Goal: Information Seeking & Learning: Check status

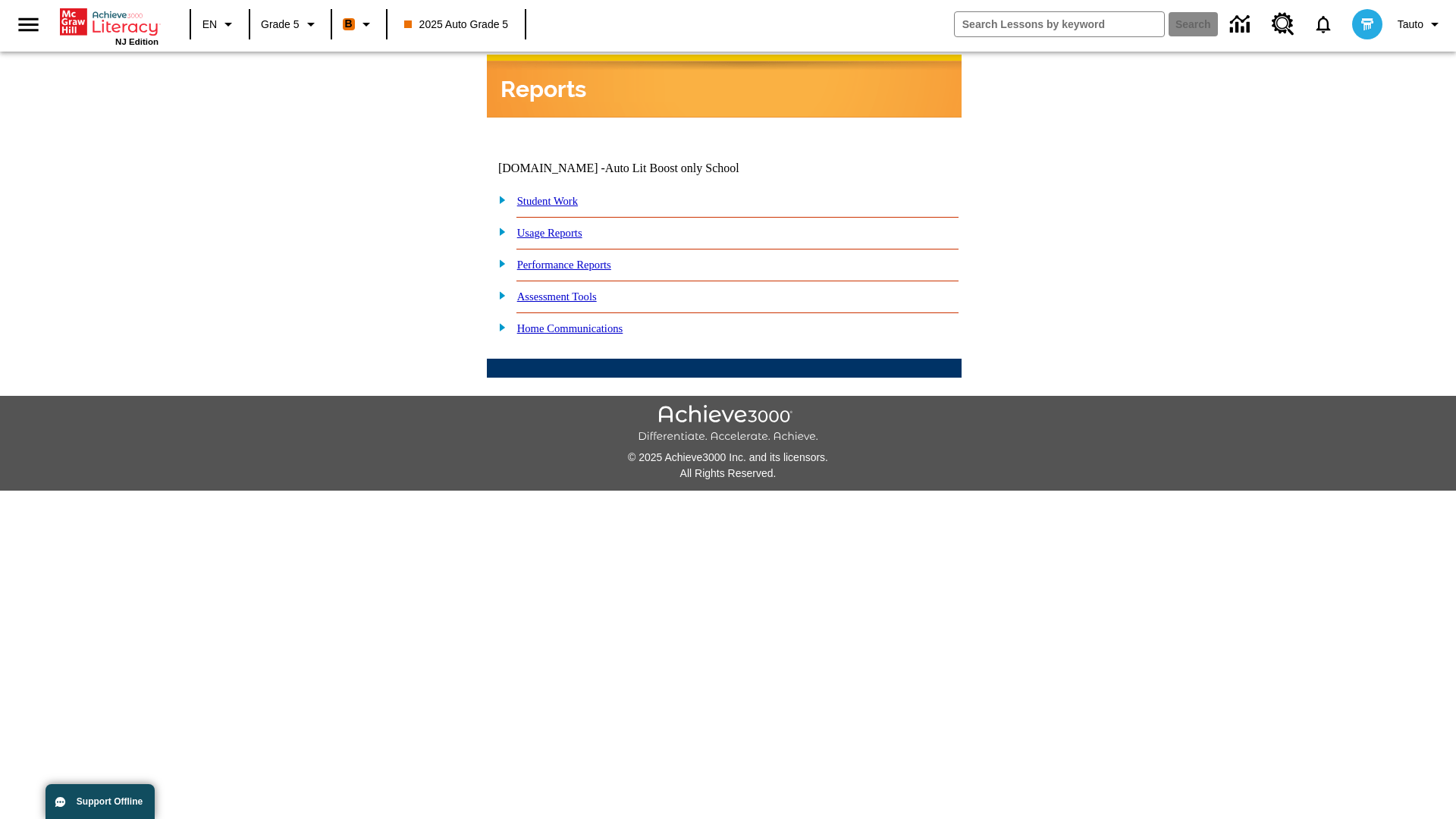
click at [580, 259] on link "Performance Reports" at bounding box center [564, 264] width 94 height 12
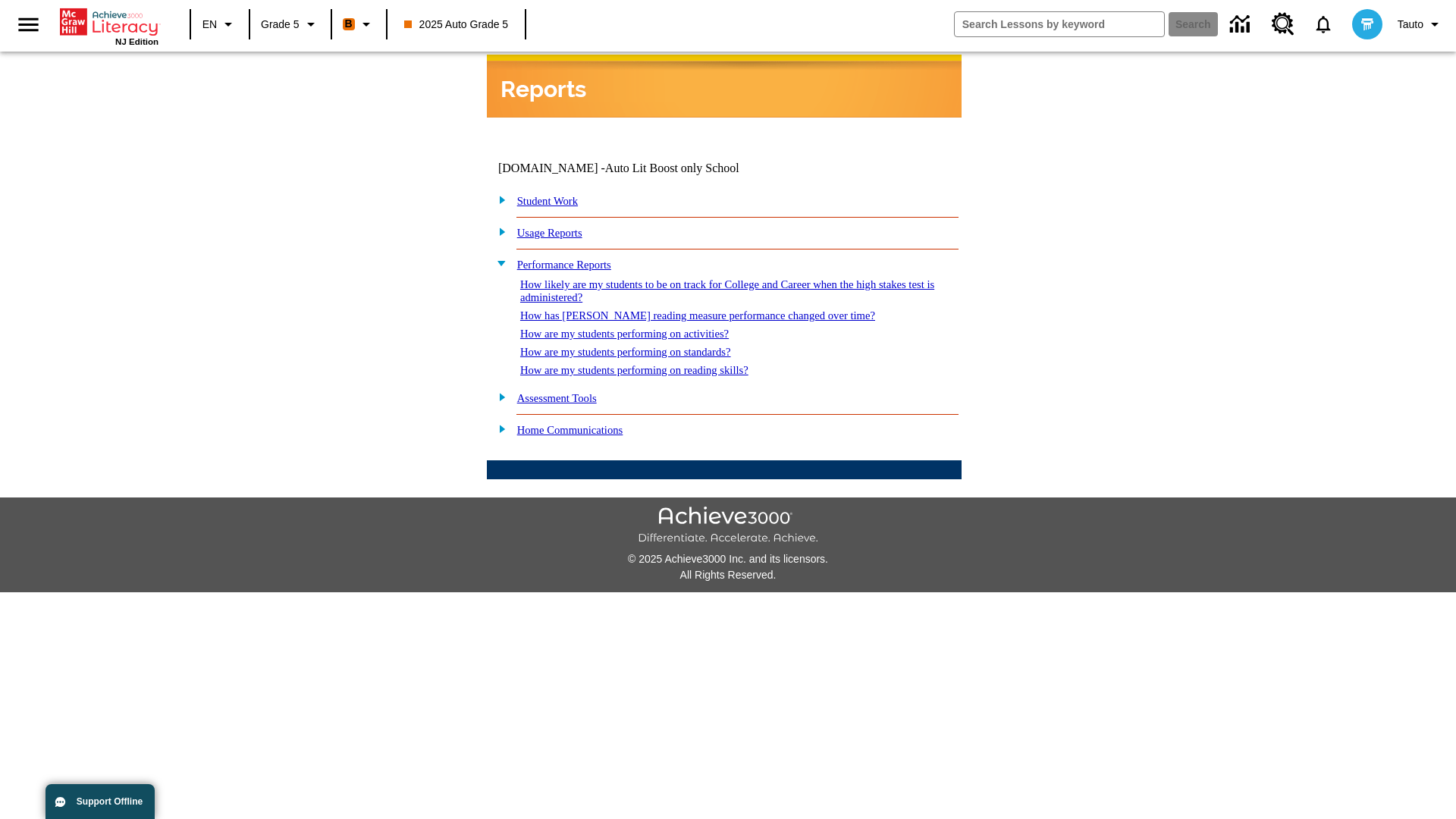
click at [700, 278] on link "How likely are my students to be on track for College and Career when the high …" at bounding box center [727, 290] width 414 height 25
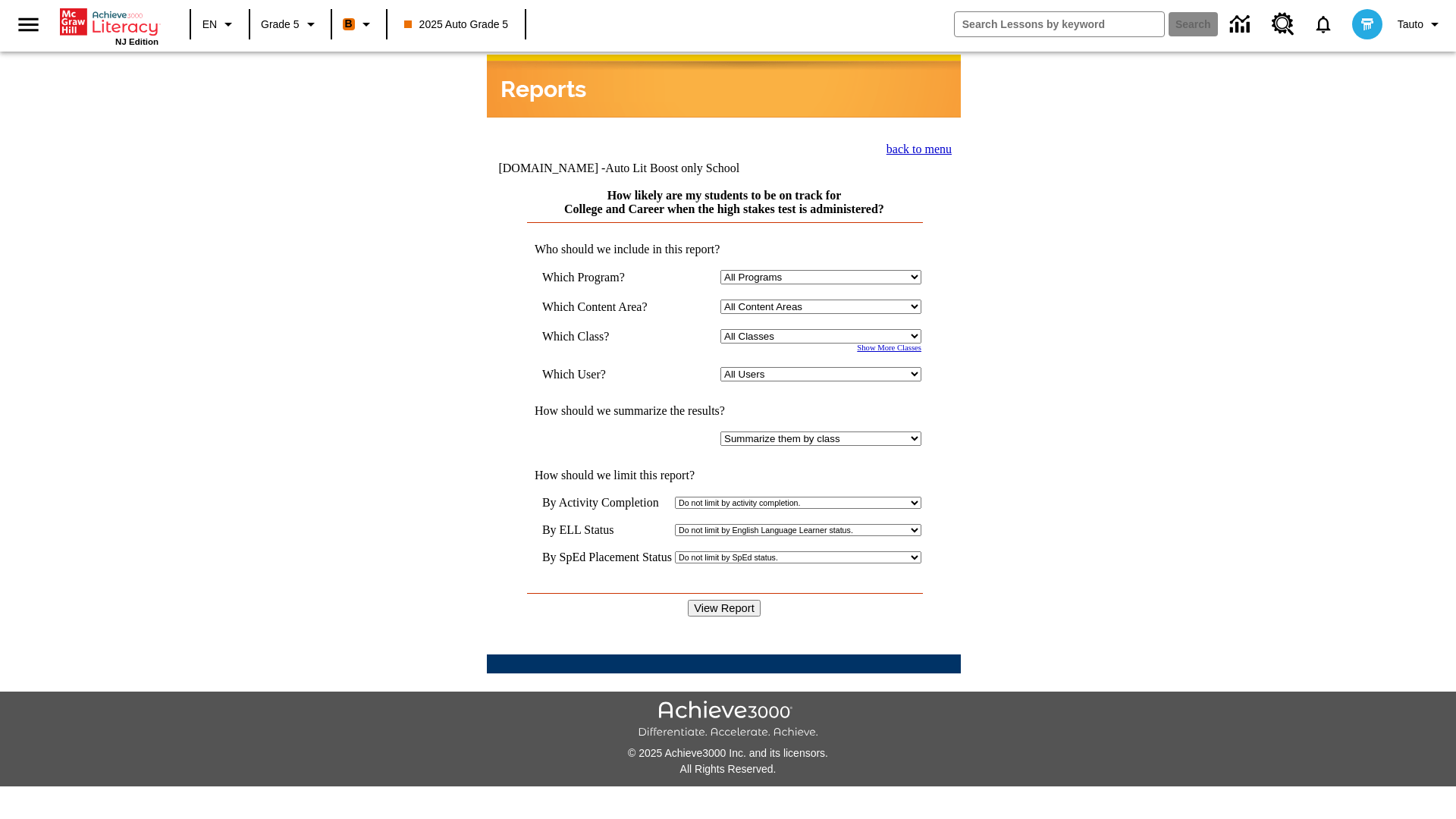
click at [824, 329] on select "Select a Class: All Classes 2025 Auto Grade 5 OL 2025 Auto Grade 6" at bounding box center [821, 336] width 201 height 15
select select "11133131"
click at [824, 367] on select "All Users Cat, Sautoen Cat, Sautoes Cat, Sautoss Donotlogin, Sautoen Twoschools…" at bounding box center [821, 374] width 201 height 15
select select "21437107"
click at [725, 600] on input "View Report" at bounding box center [724, 608] width 73 height 16
